Goal: Task Accomplishment & Management: Use online tool/utility

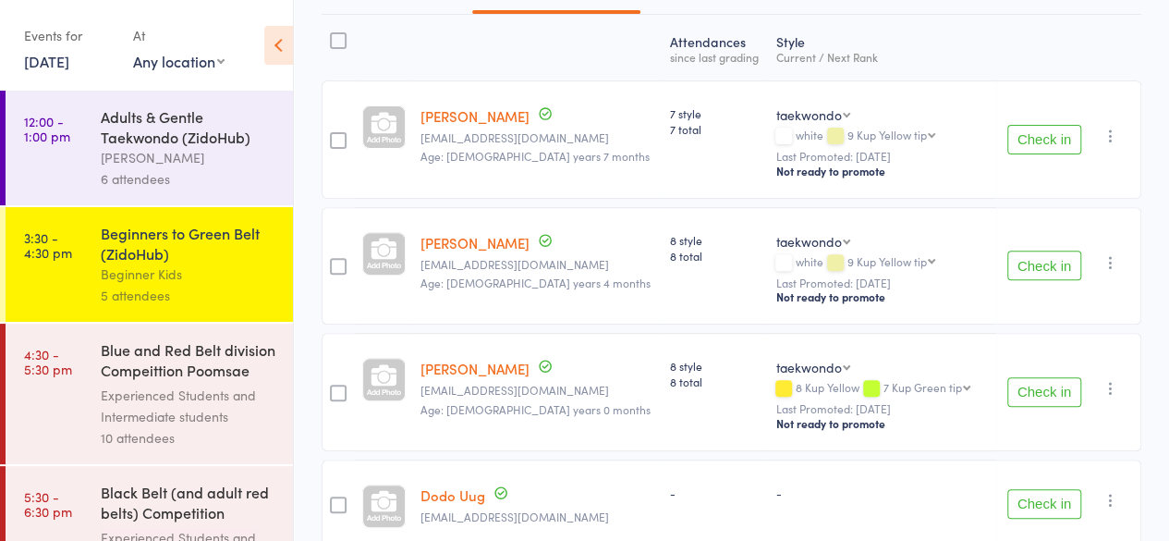
scroll to position [261, 0]
click at [163, 361] on div "Blue and Red Belt division Compeittion Poomsae (Zi..." at bounding box center [189, 361] width 177 height 45
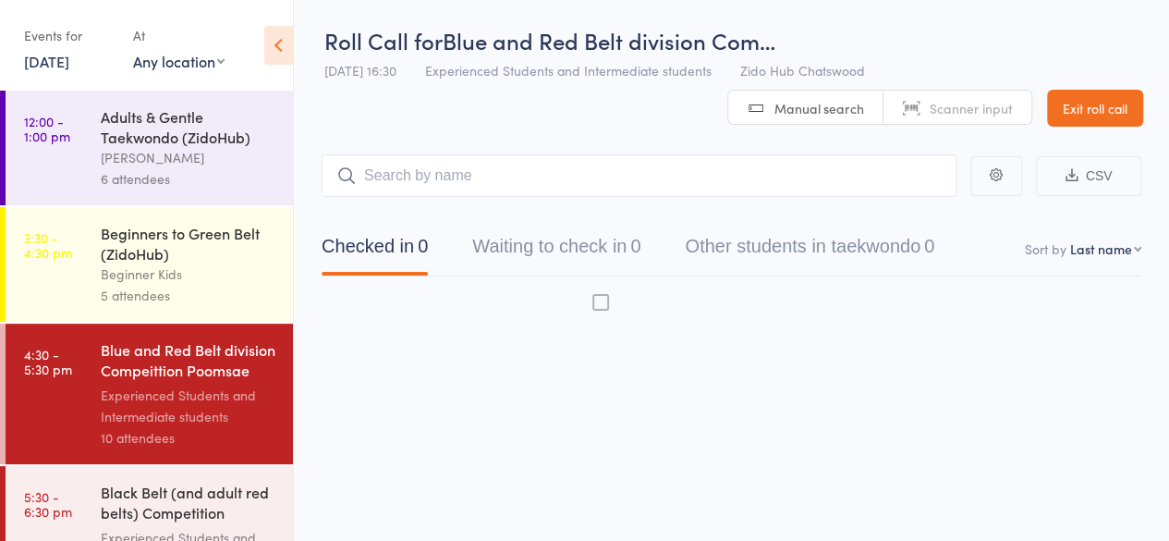
scroll to position [1, 0]
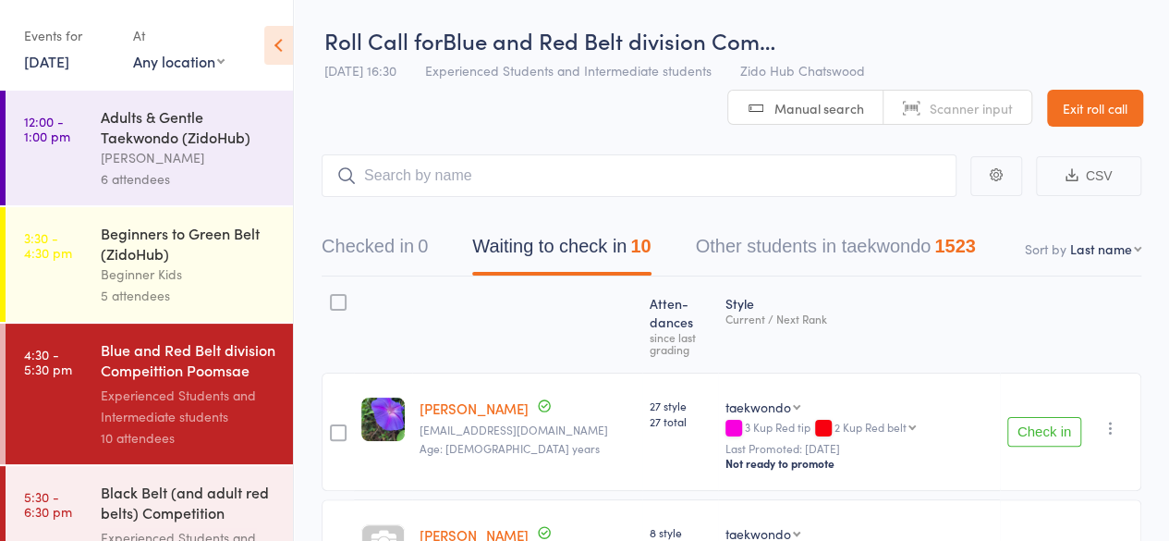
click at [166, 250] on div "Beginners to Green Belt (ZidoHub)" at bounding box center [189, 243] width 177 height 41
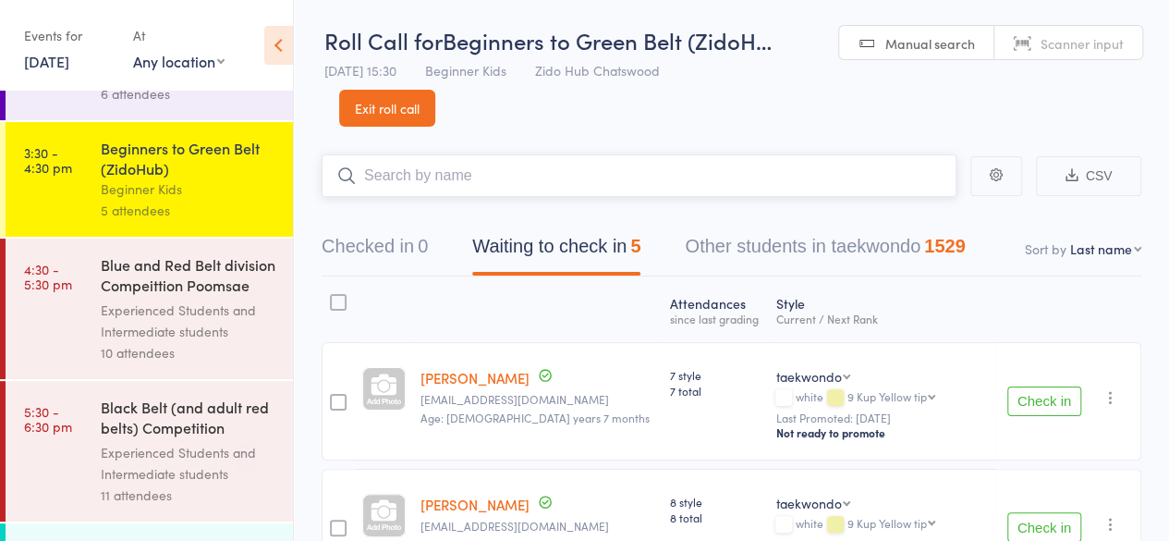
scroll to position [116, 0]
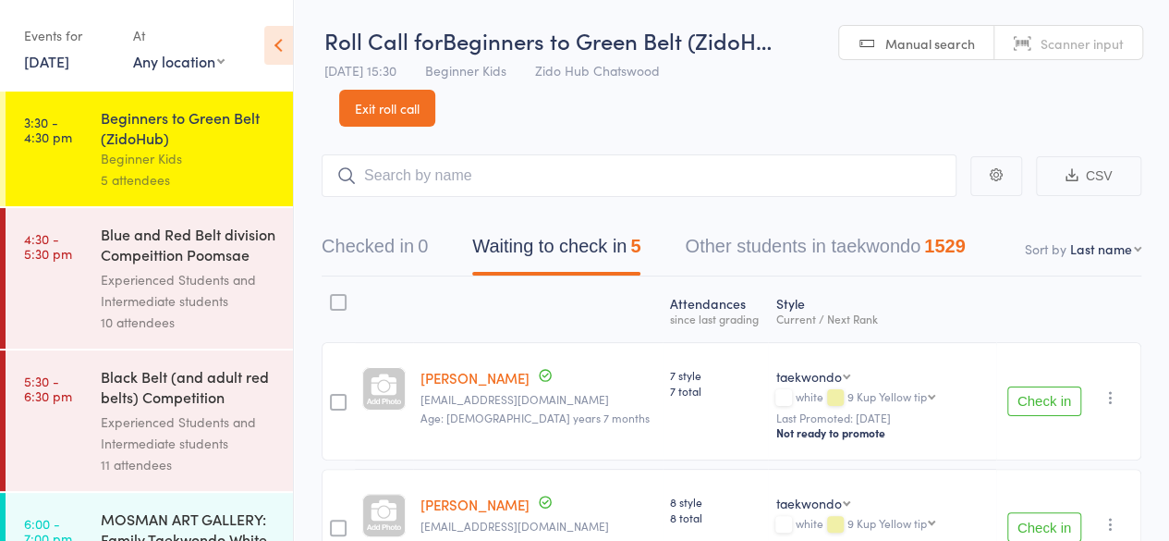
click at [120, 406] on div "Black Belt (and adult red belts) Competition Pooms..." at bounding box center [189, 388] width 177 height 45
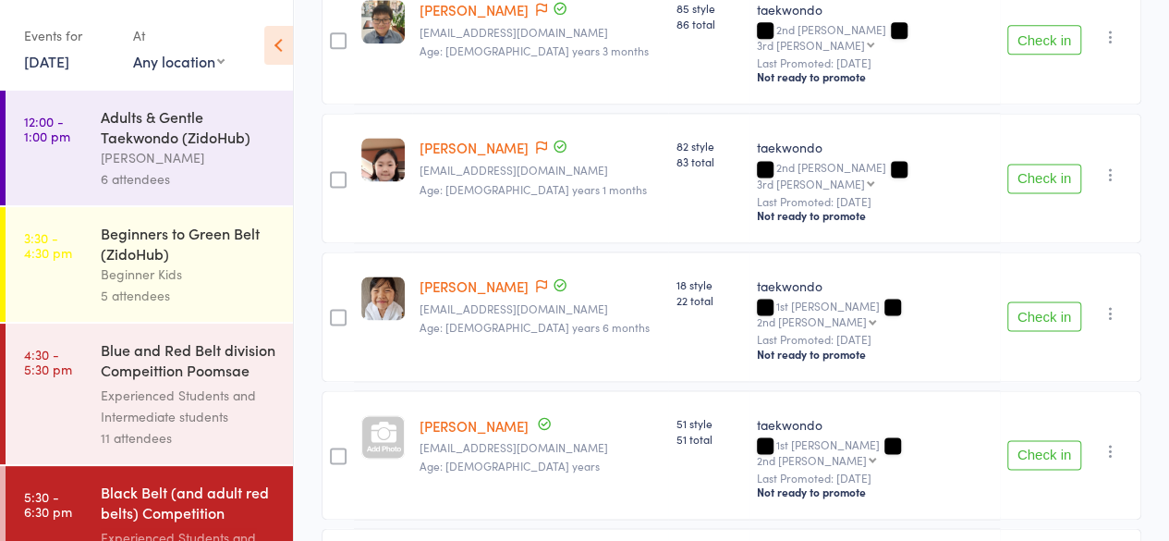
scroll to position [1253, 0]
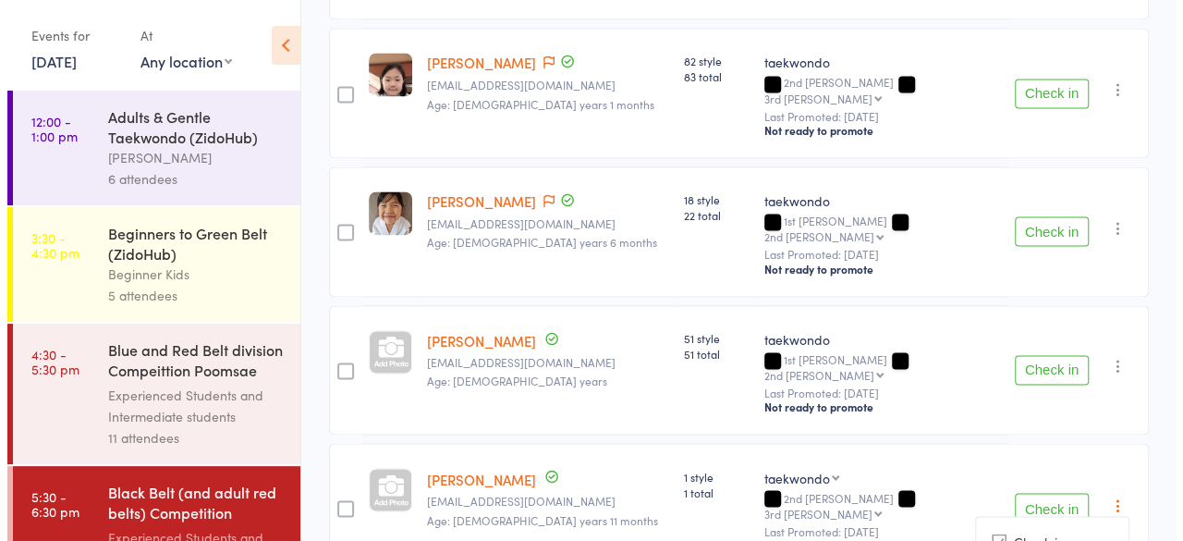
scroll to position [1253, 0]
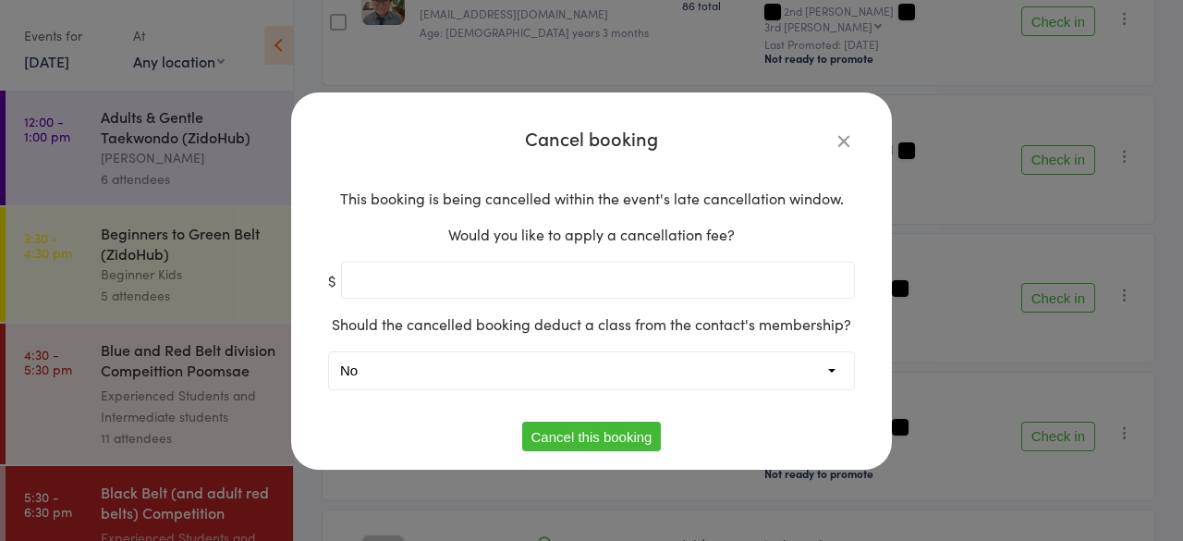
click at [564, 440] on button "Cancel this booking" at bounding box center [592, 436] width 140 height 30
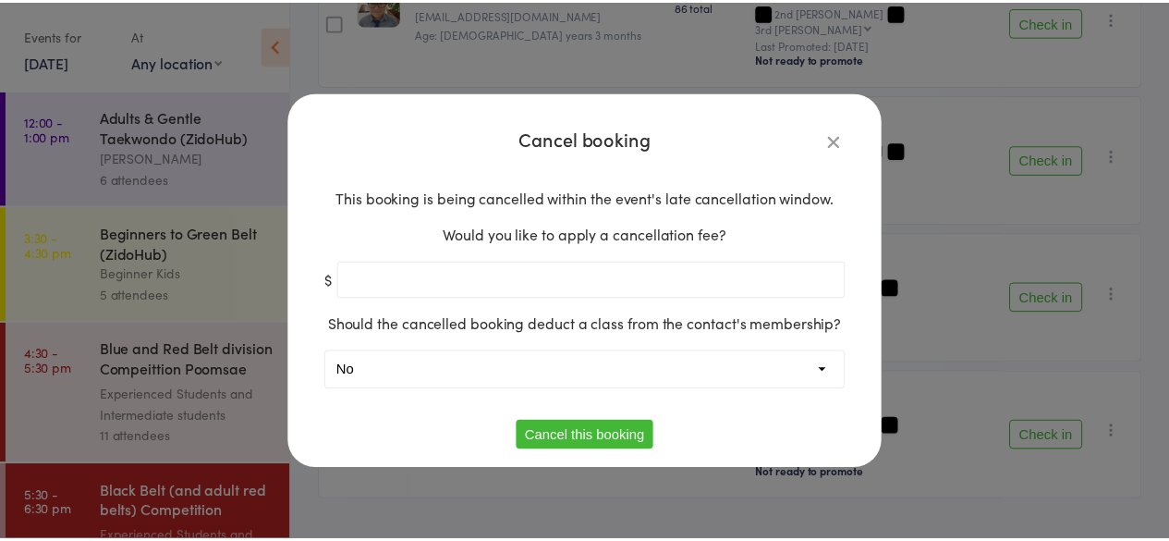
scroll to position [1128, 0]
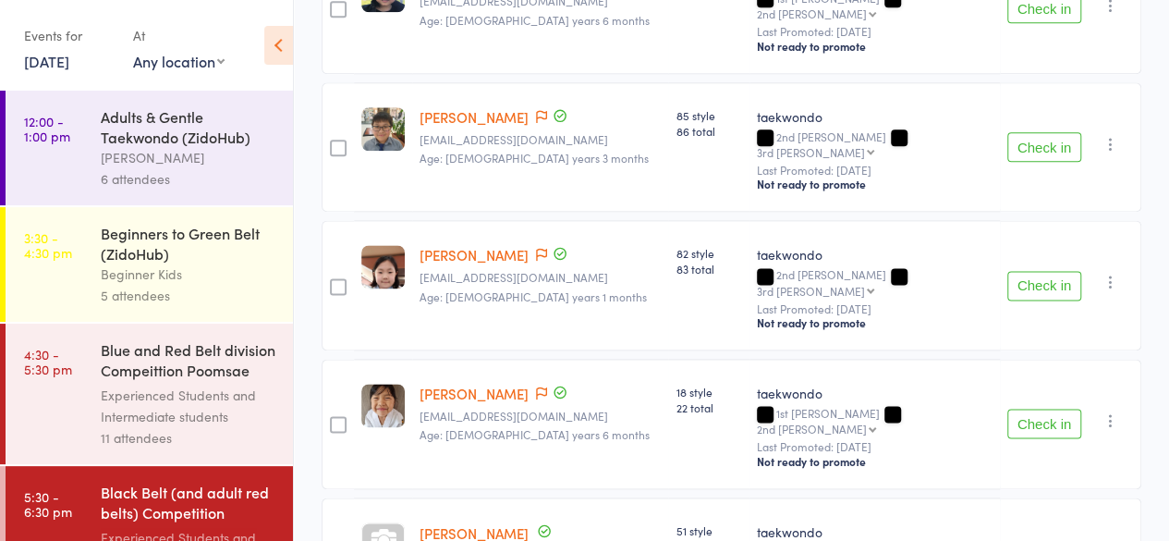
click at [150, 268] on div "Beginner Kids" at bounding box center [189, 273] width 177 height 21
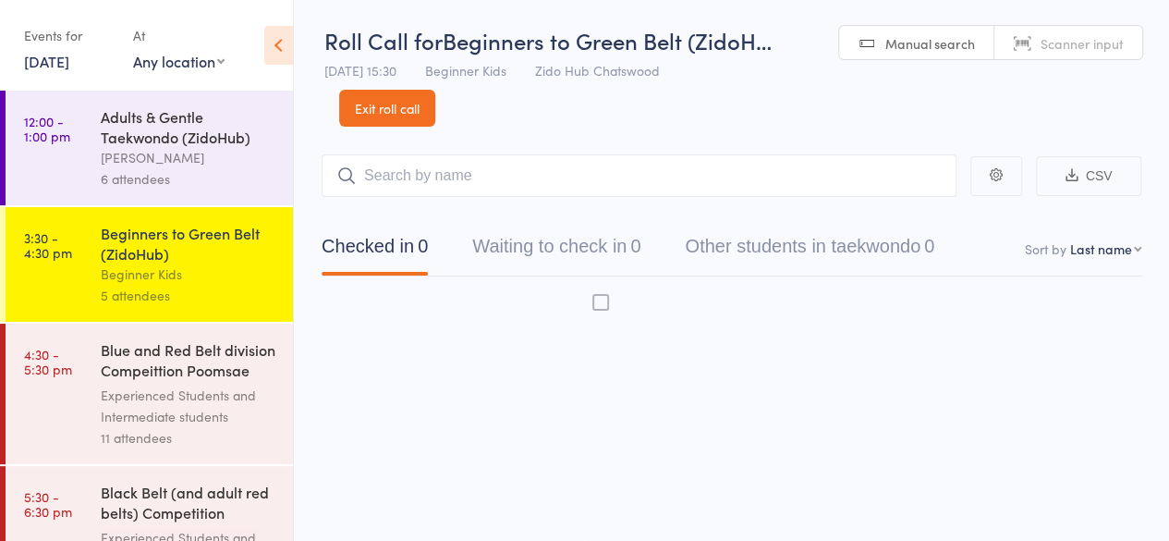
scroll to position [1, 0]
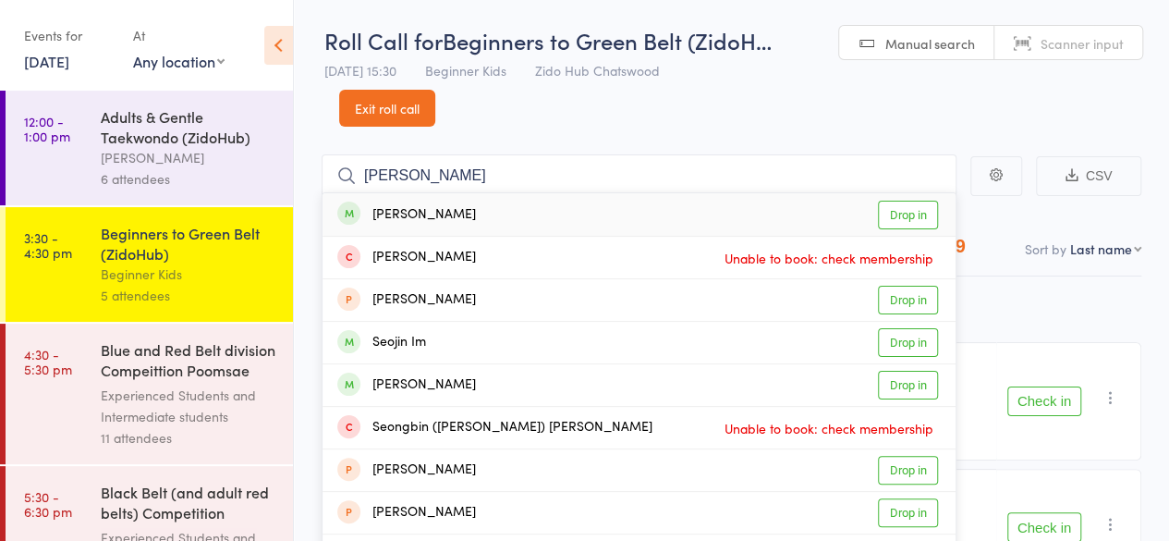
type input "[PERSON_NAME]"
click at [911, 215] on link "Drop in" at bounding box center [908, 215] width 60 height 29
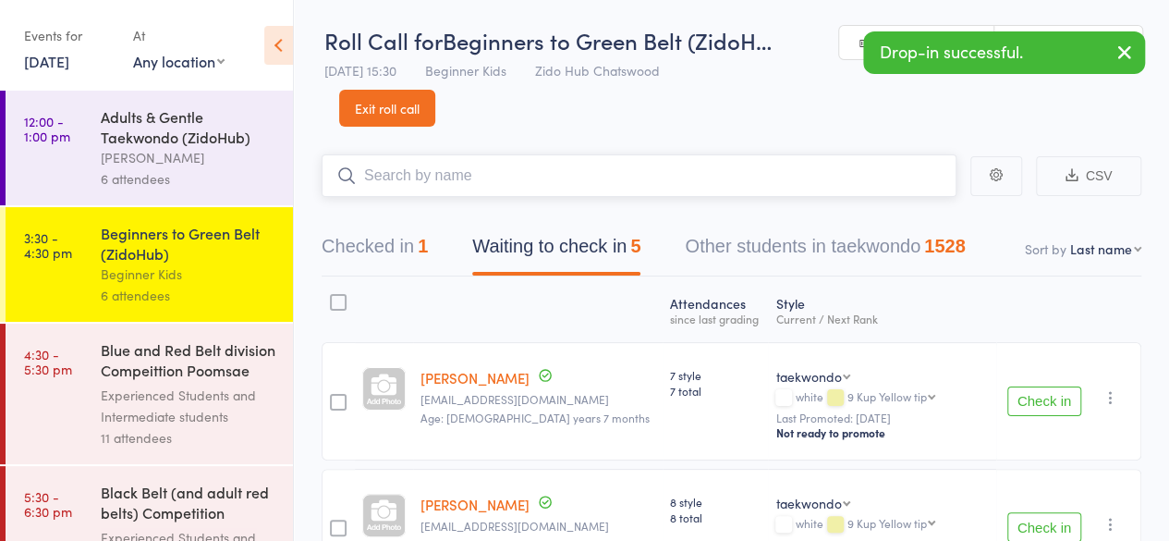
click at [392, 265] on button "Checked in 1" at bounding box center [375, 250] width 106 height 49
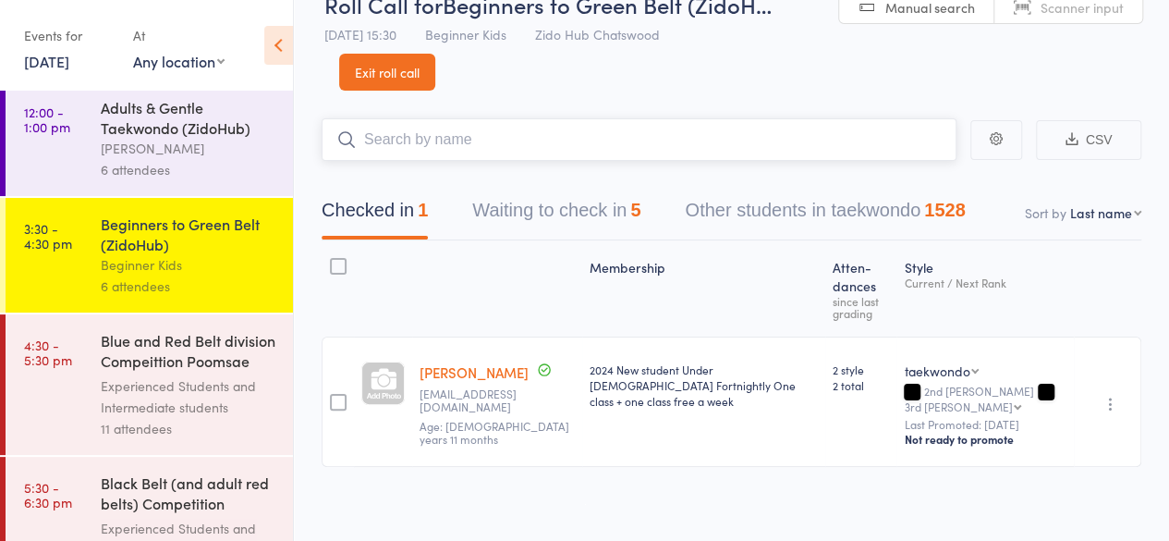
scroll to position [0, 0]
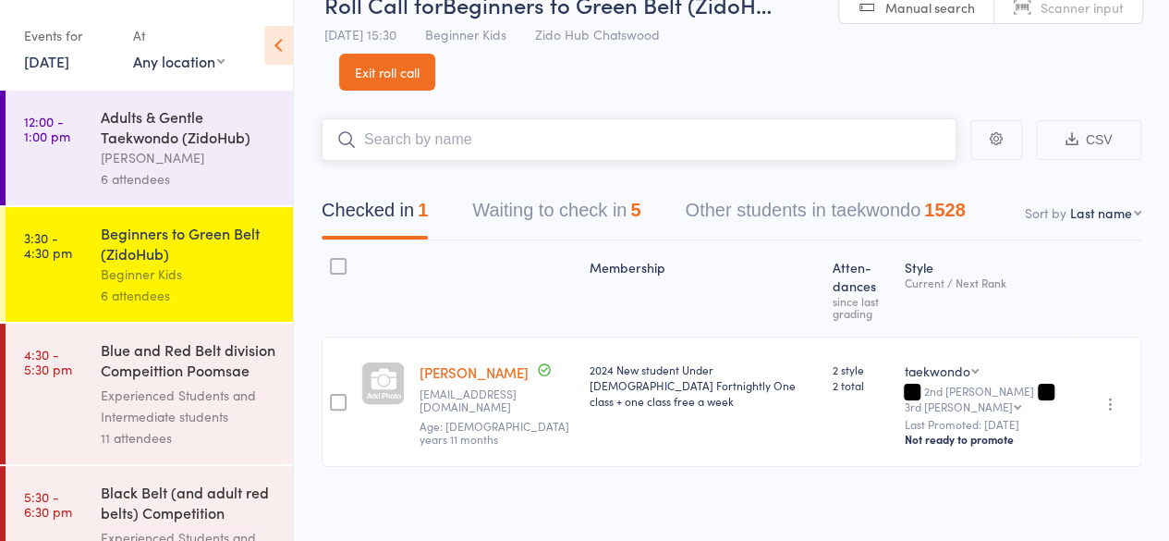
click at [562, 217] on button "Waiting to check in 5" at bounding box center [556, 214] width 168 height 49
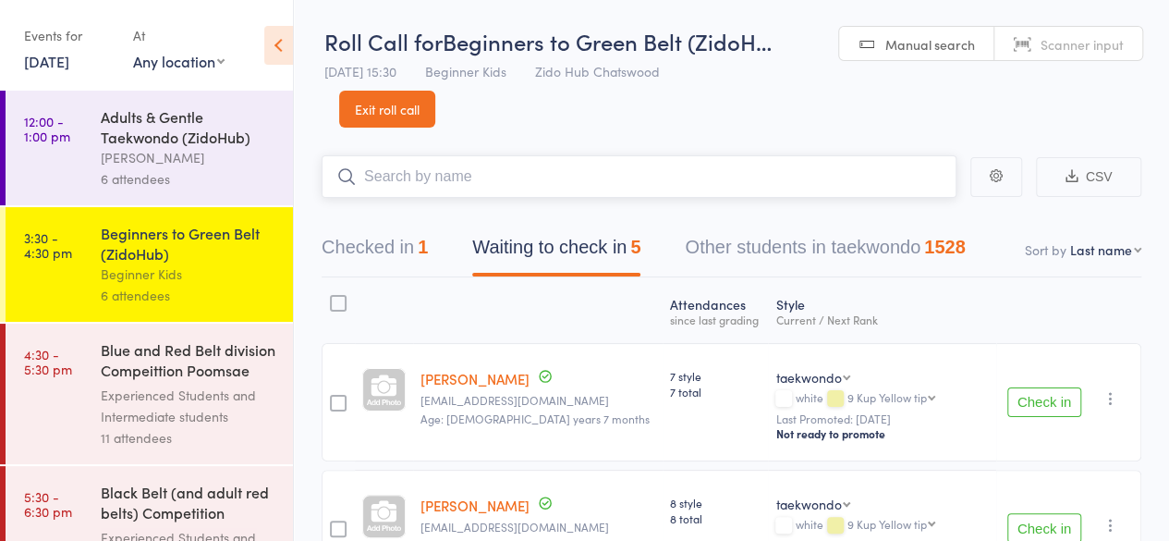
click at [399, 183] on input "search" at bounding box center [639, 176] width 635 height 43
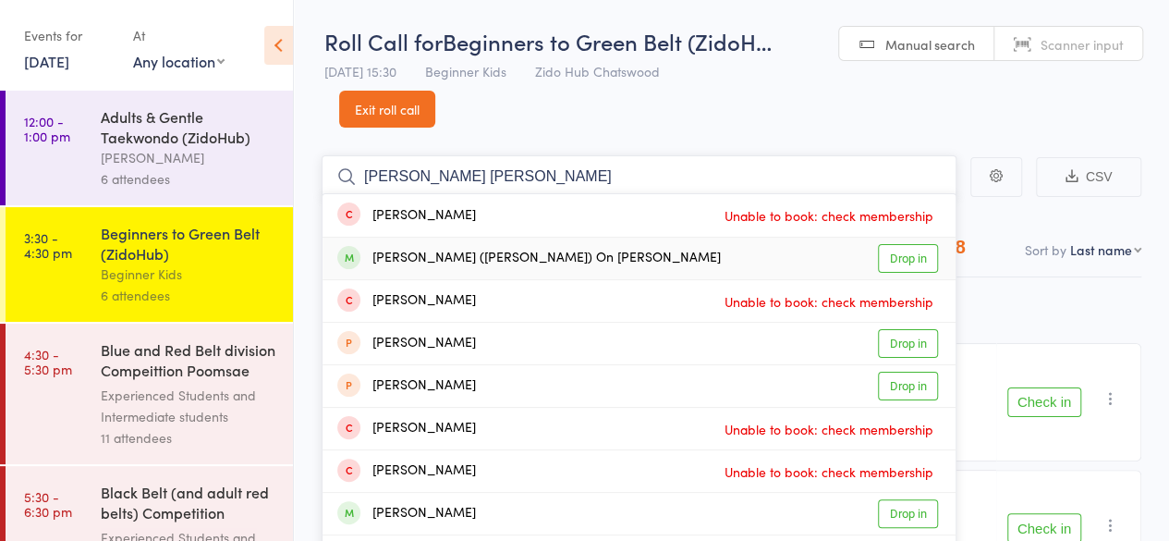
type input "[PERSON_NAME] [PERSON_NAME]"
click at [906, 256] on link "Drop in" at bounding box center [908, 258] width 60 height 29
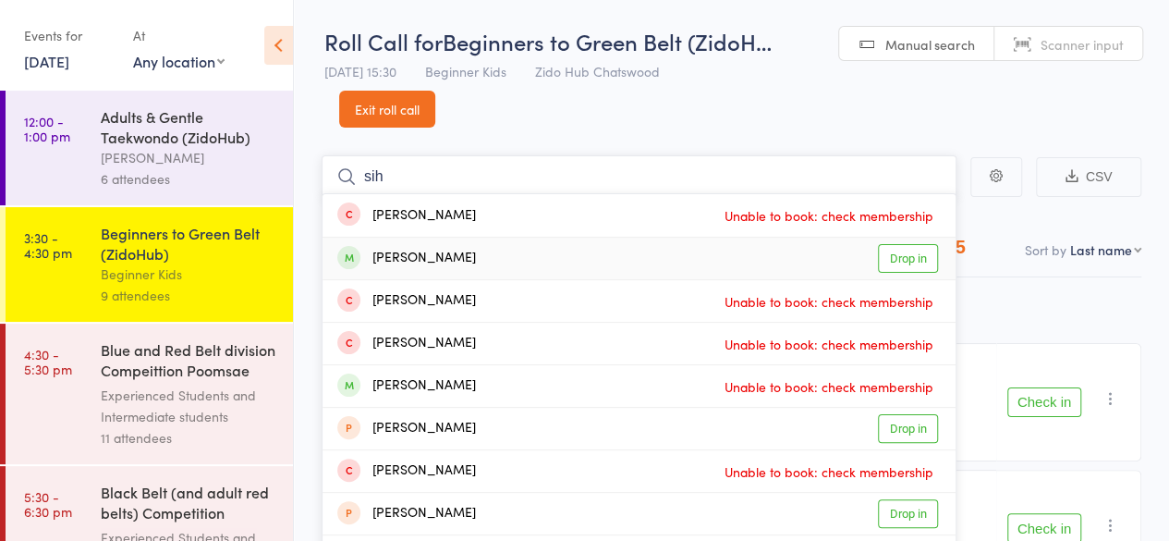
type input "sih"
click at [913, 253] on link "Drop in" at bounding box center [908, 258] width 60 height 29
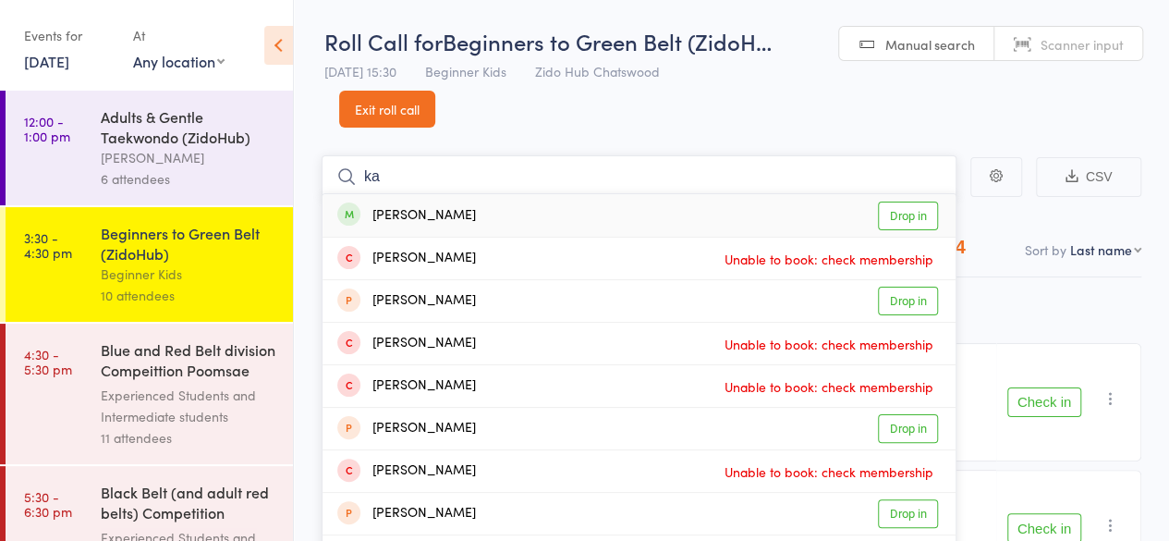
type input "k"
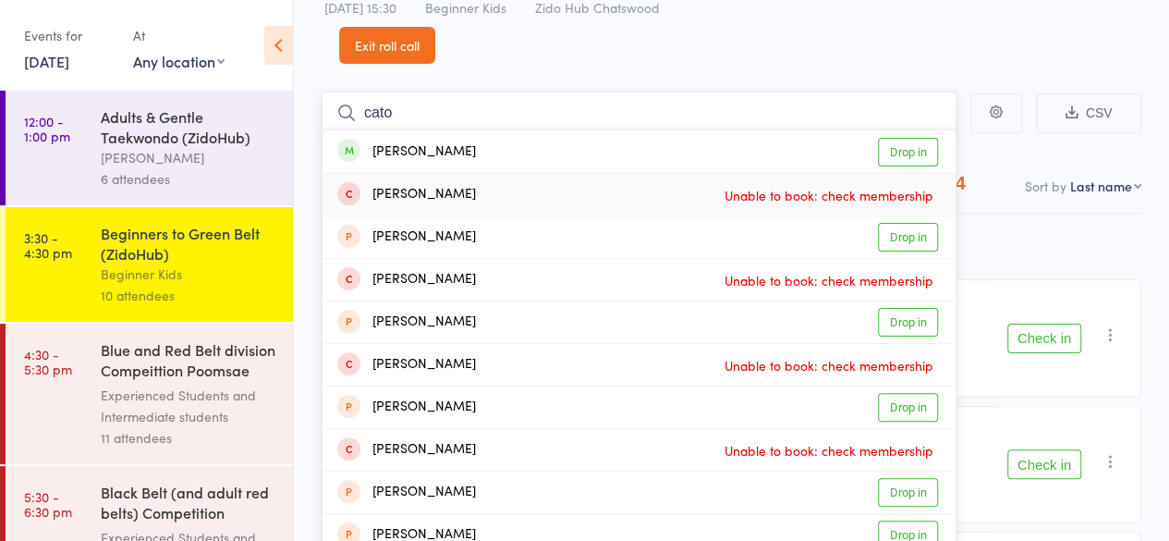
scroll to position [65, 0]
type input "c"
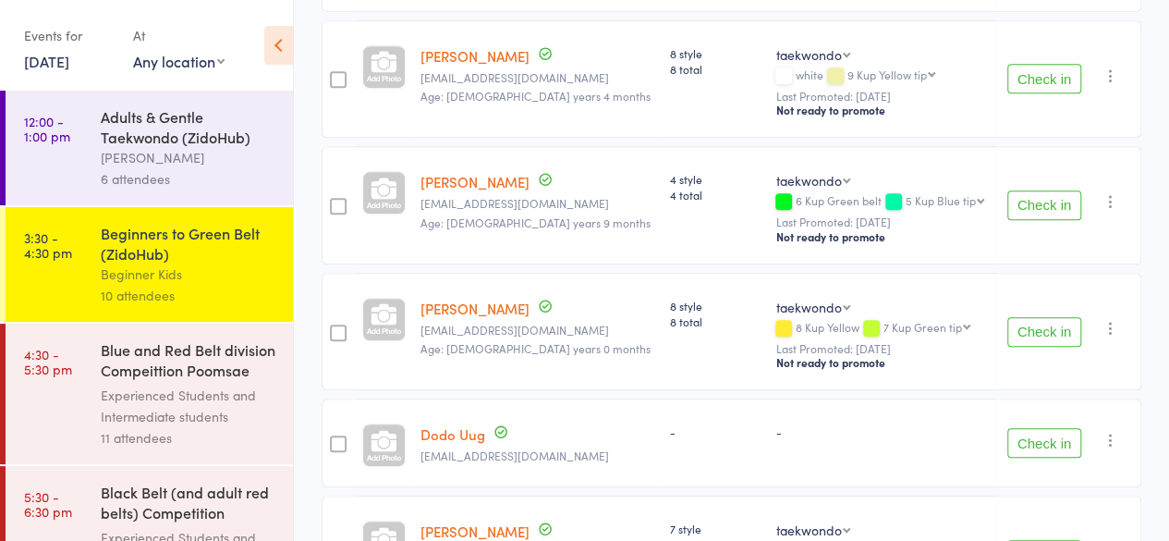
scroll to position [438, 0]
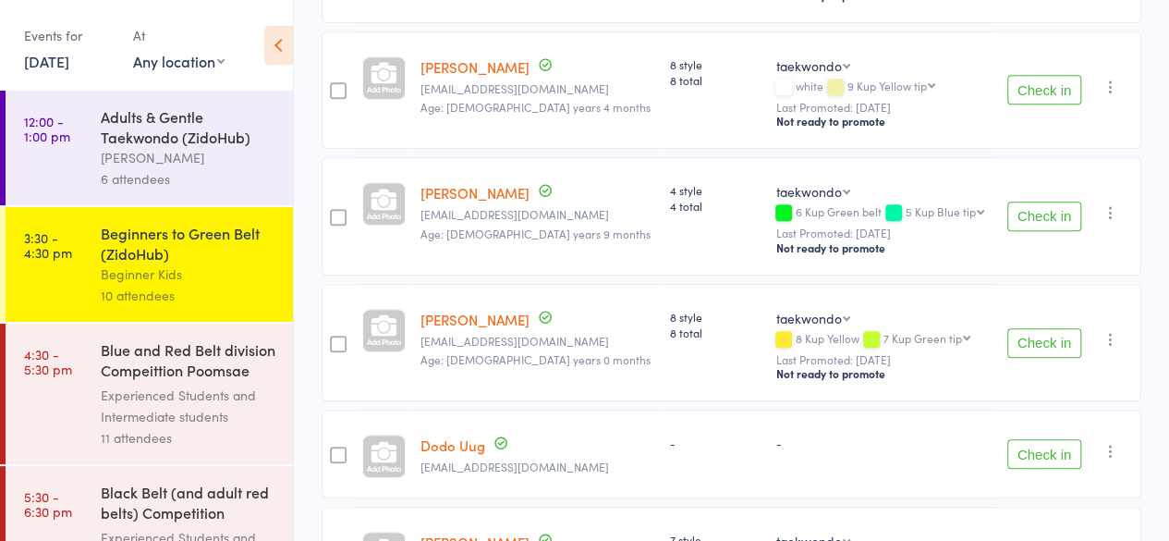
click at [1031, 335] on button "Check in" at bounding box center [1044, 343] width 74 height 30
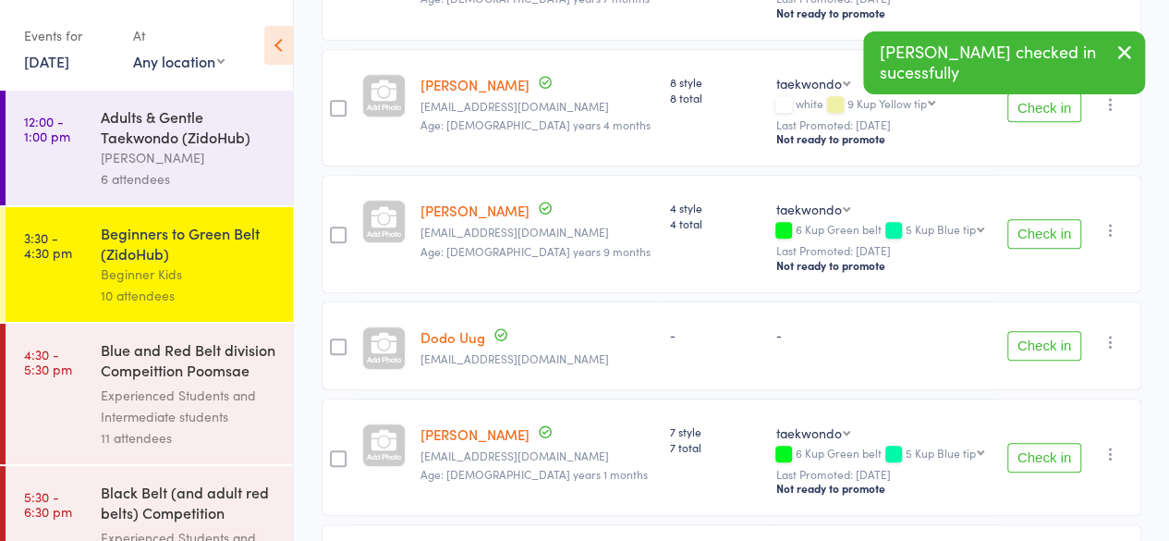
scroll to position [418, 0]
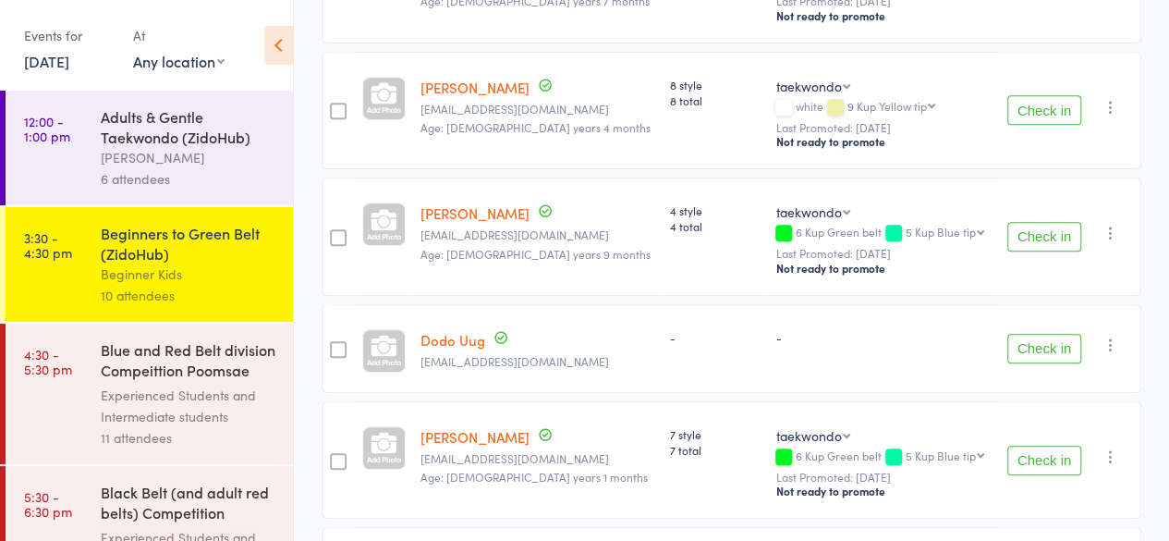
click at [1044, 230] on button "Check in" at bounding box center [1044, 237] width 74 height 30
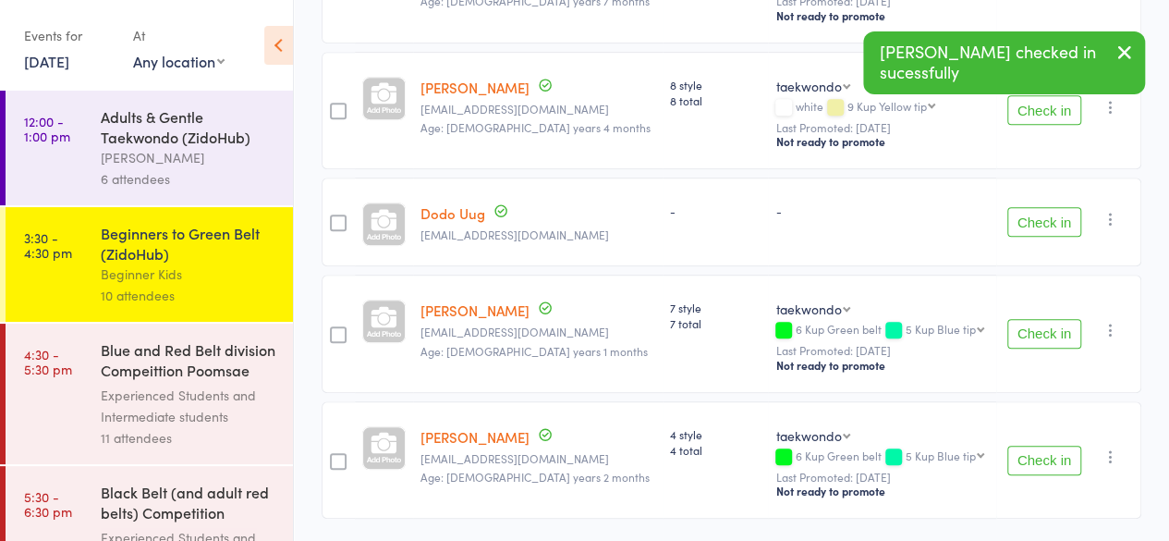
scroll to position [471, 0]
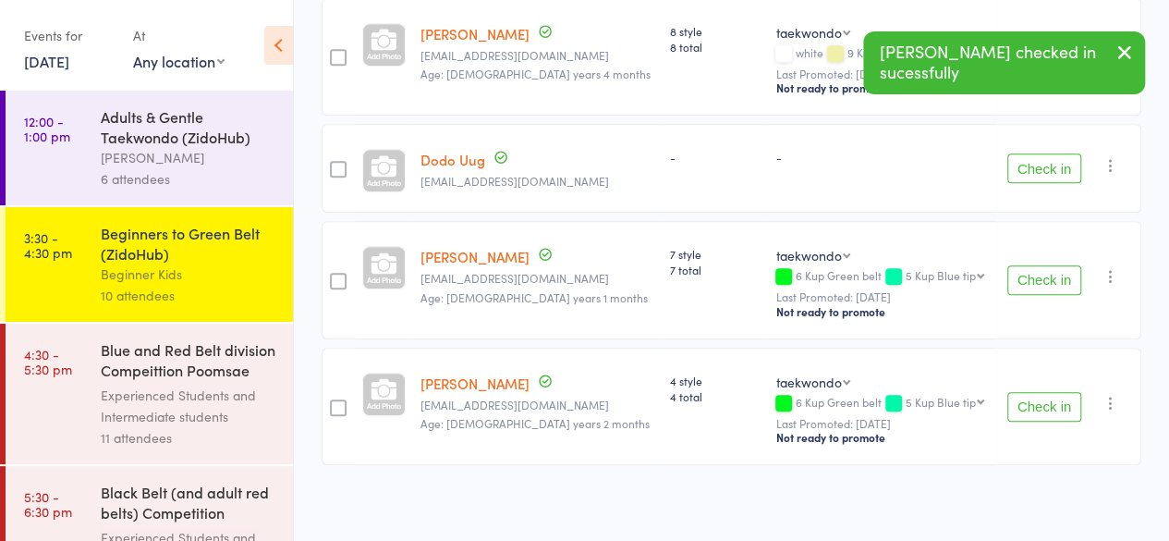
click at [1025, 398] on button "Check in" at bounding box center [1044, 407] width 74 height 30
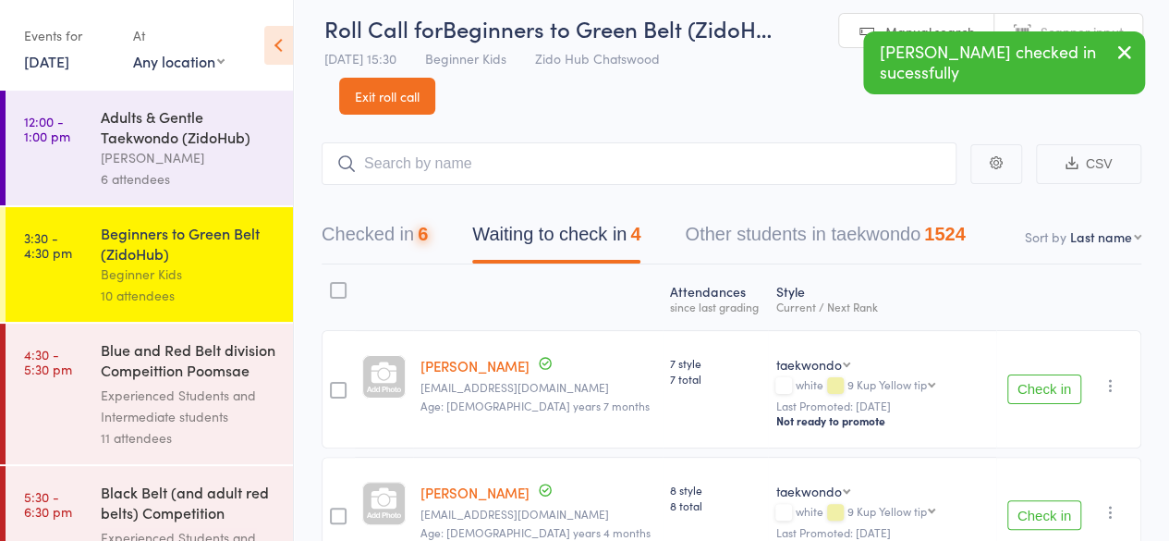
scroll to position [0, 0]
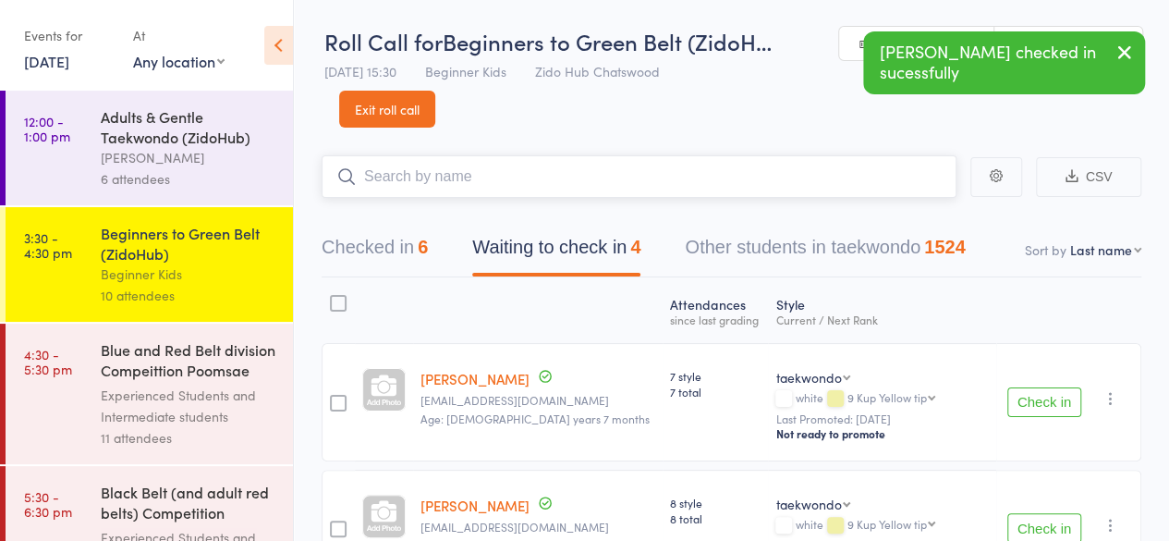
click at [471, 180] on input "search" at bounding box center [639, 176] width 635 height 43
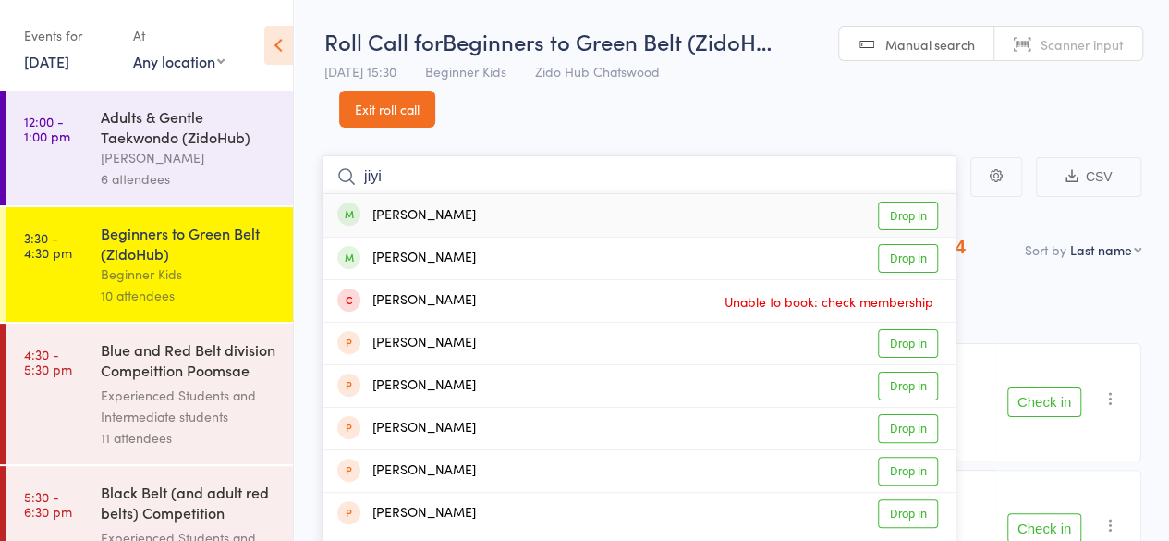
type input "jiyi"
click at [906, 210] on link "Drop in" at bounding box center [908, 215] width 60 height 29
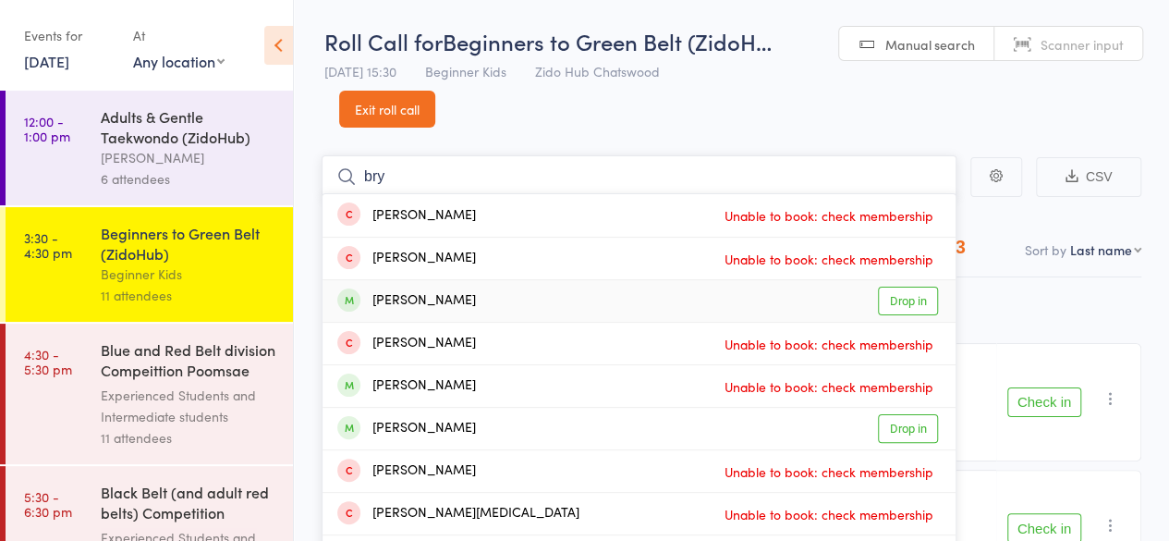
type input "bry"
click at [897, 299] on link "Drop in" at bounding box center [908, 301] width 60 height 29
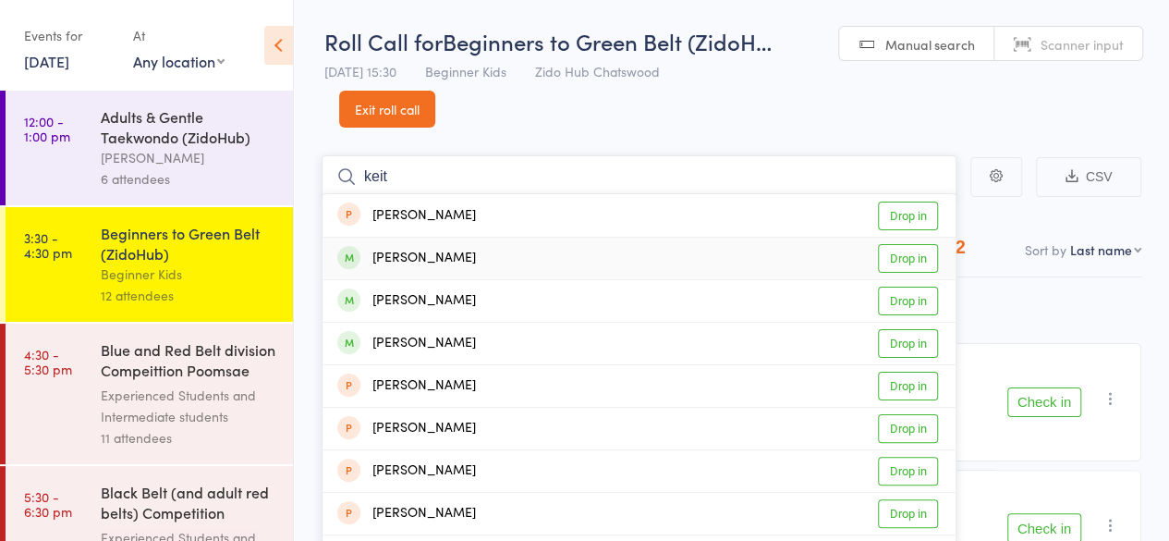
type input "keit"
click at [903, 261] on link "Drop in" at bounding box center [908, 258] width 60 height 29
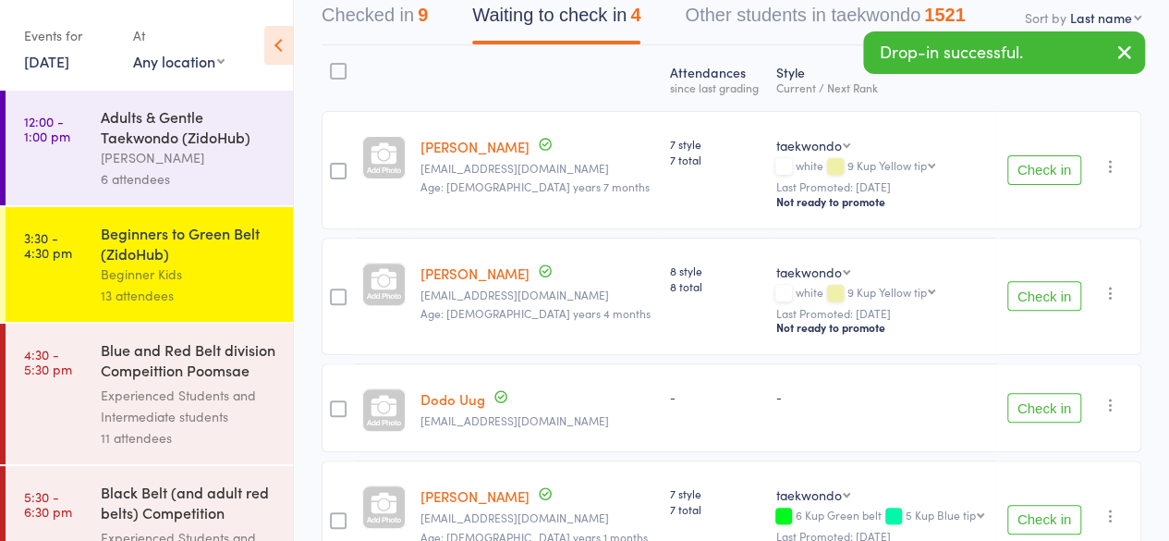
scroll to position [233, 0]
click at [1045, 287] on button "Check in" at bounding box center [1044, 295] width 74 height 30
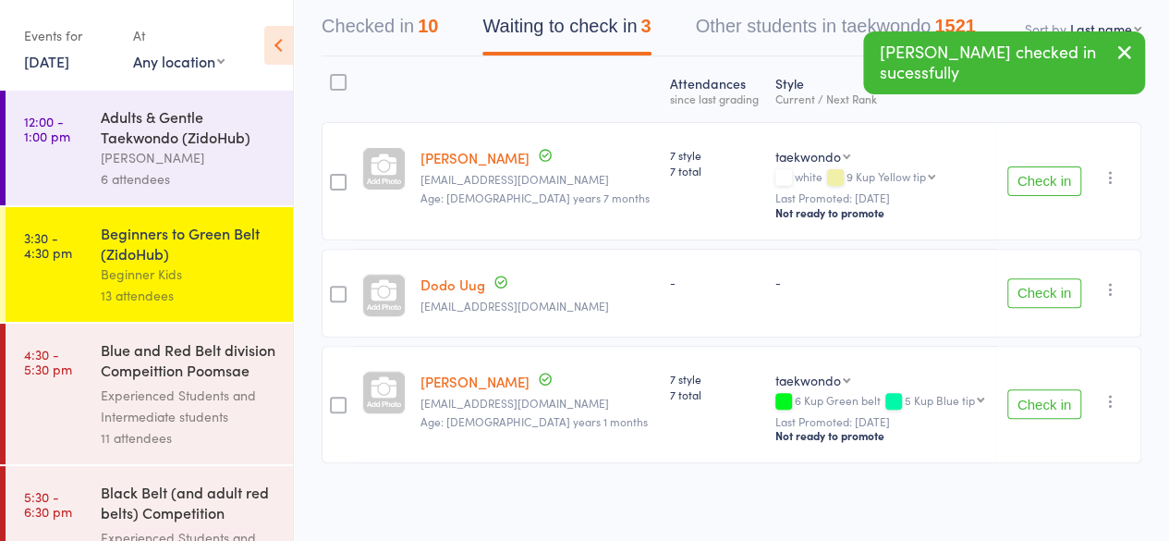
scroll to position [0, 0]
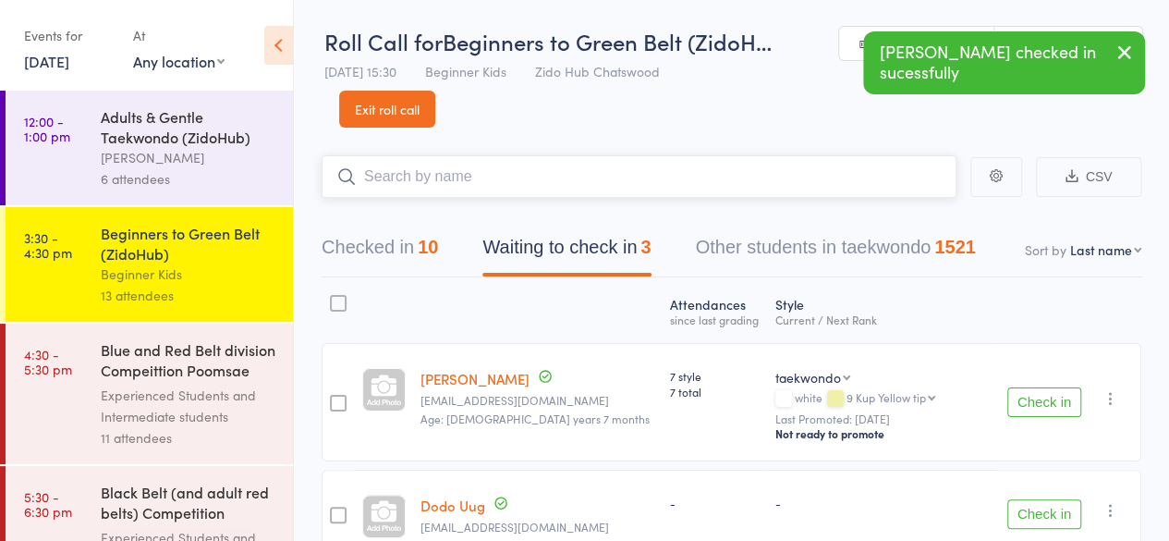
click at [457, 177] on input "search" at bounding box center [639, 176] width 635 height 43
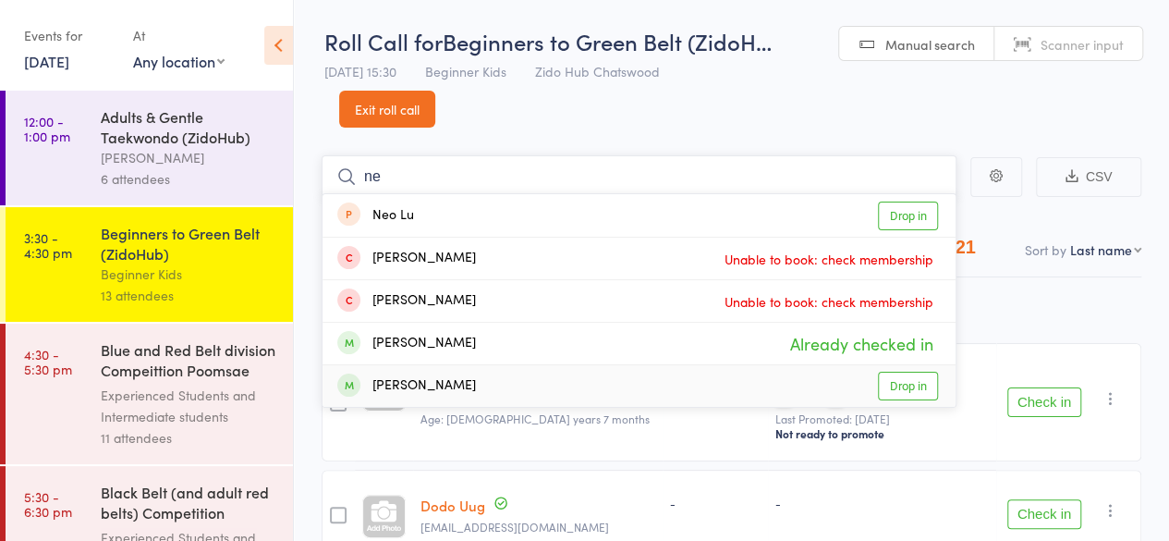
type input "ne"
click at [922, 379] on link "Drop in" at bounding box center [908, 386] width 60 height 29
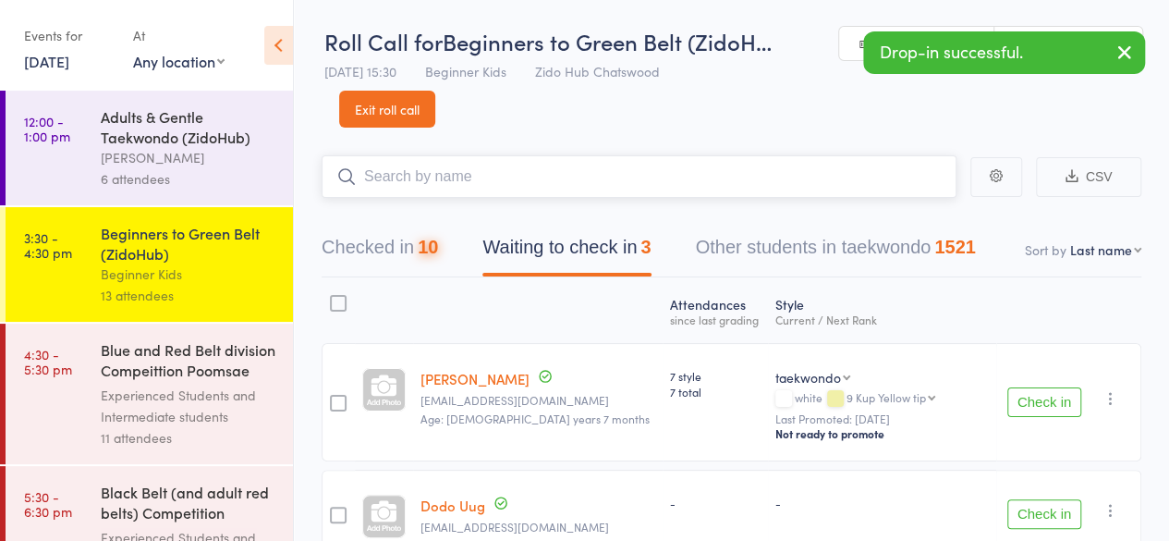
click at [394, 248] on button "Checked in 10" at bounding box center [380, 251] width 116 height 49
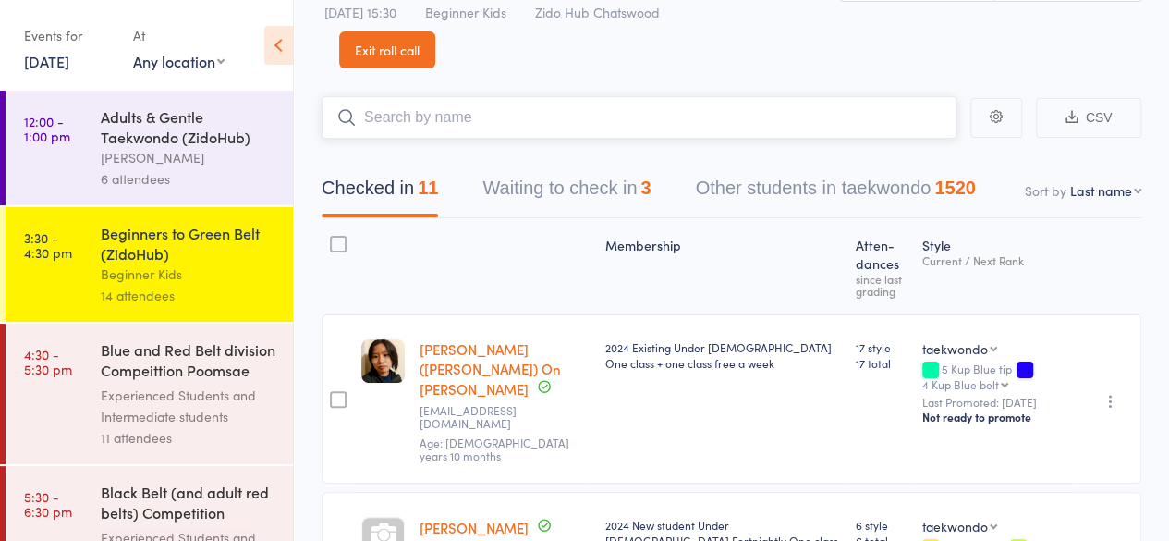
scroll to position [29, 0]
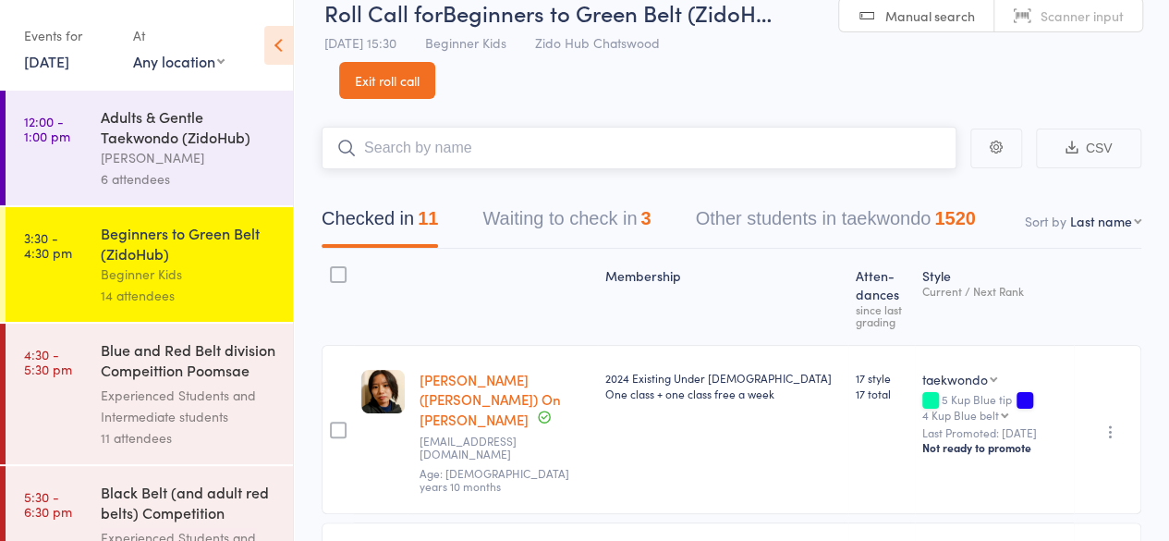
click at [527, 226] on button "Waiting to check in 3" at bounding box center [566, 223] width 168 height 49
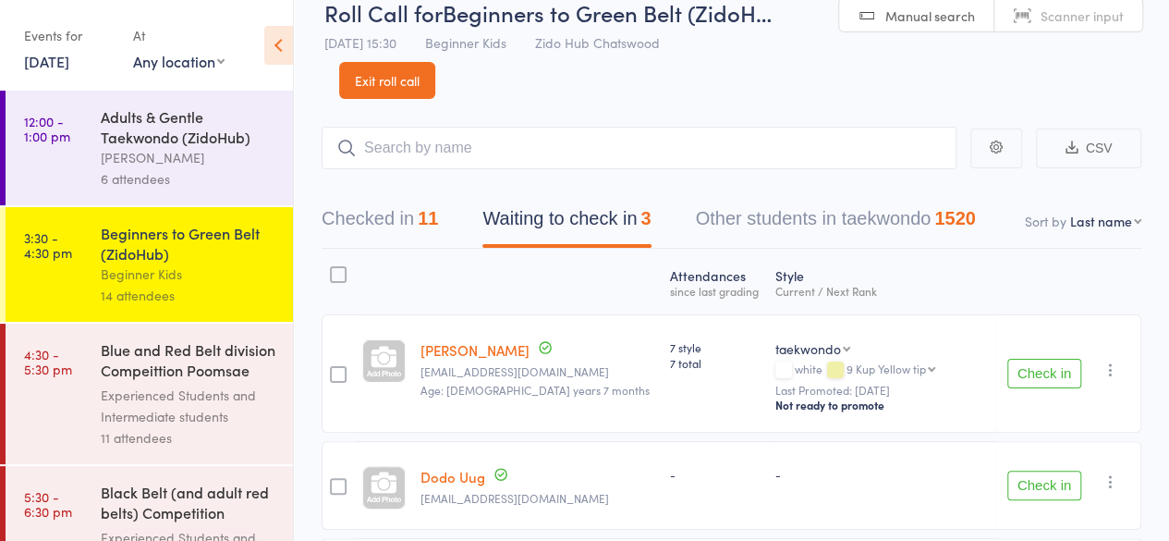
click at [1033, 367] on button "Check in" at bounding box center [1044, 374] width 74 height 30
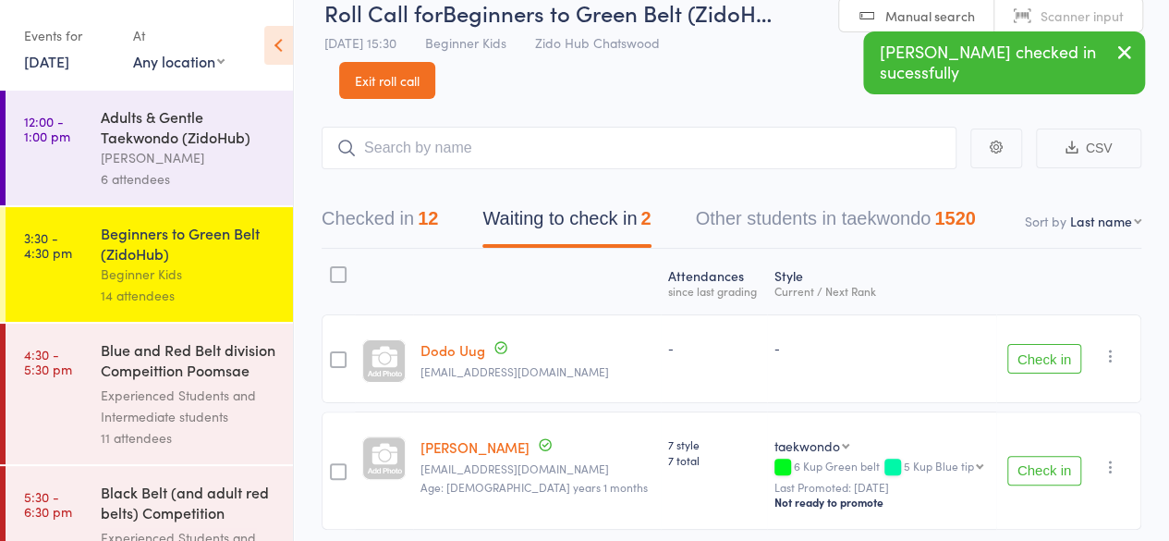
scroll to position [96, 0]
